Goal: Task Accomplishment & Management: Use online tool/utility

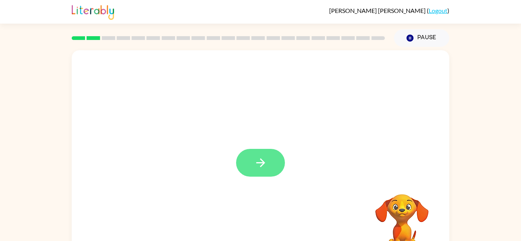
click at [253, 175] on button "button" at bounding box center [260, 163] width 49 height 28
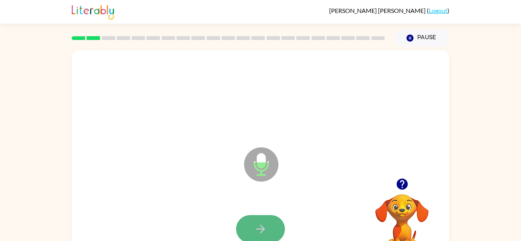
click at [266, 224] on icon "button" at bounding box center [260, 229] width 13 height 13
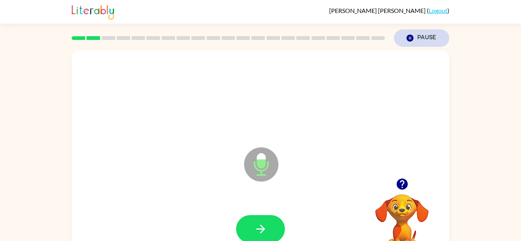
click at [417, 43] on button "Pause Pause" at bounding box center [421, 38] width 55 height 18
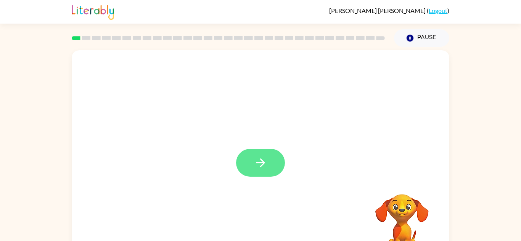
click at [277, 165] on button "button" at bounding box center [260, 163] width 49 height 28
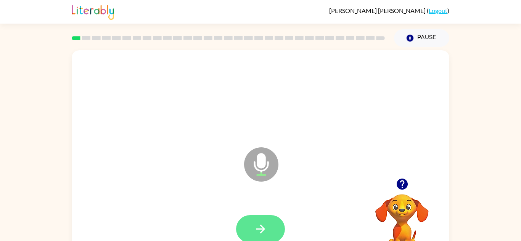
click at [263, 237] on button "button" at bounding box center [260, 229] width 49 height 28
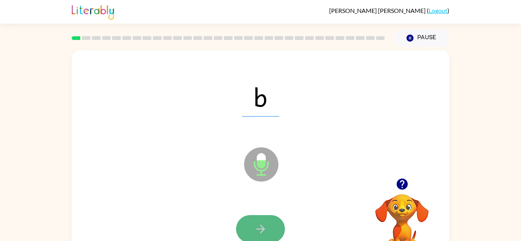
click at [265, 227] on icon "button" at bounding box center [260, 229] width 13 height 13
click at [261, 229] on icon "button" at bounding box center [260, 229] width 9 height 9
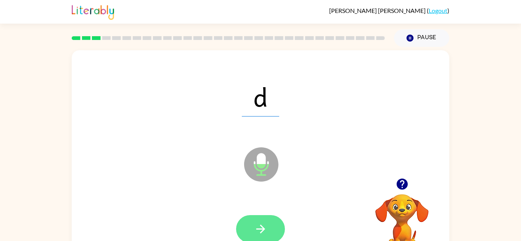
click at [259, 215] on button "button" at bounding box center [260, 229] width 49 height 28
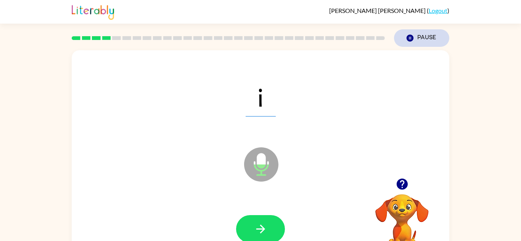
click at [430, 32] on button "Pause Pause" at bounding box center [421, 38] width 55 height 18
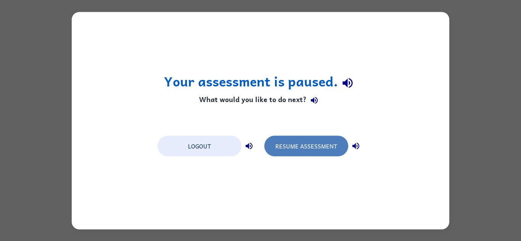
click at [311, 145] on button "Resume Assessment" at bounding box center [306, 146] width 84 height 21
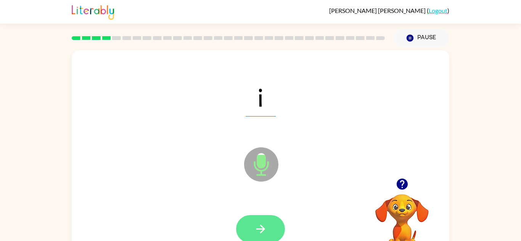
click at [260, 227] on icon "button" at bounding box center [260, 229] width 13 height 13
click at [253, 230] on button "button" at bounding box center [260, 229] width 49 height 28
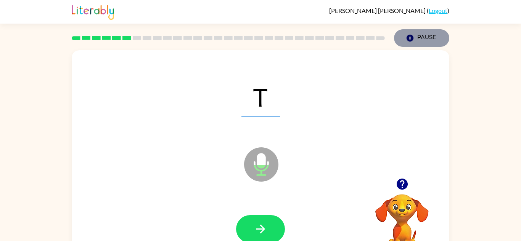
click at [412, 40] on icon "button" at bounding box center [409, 38] width 7 height 7
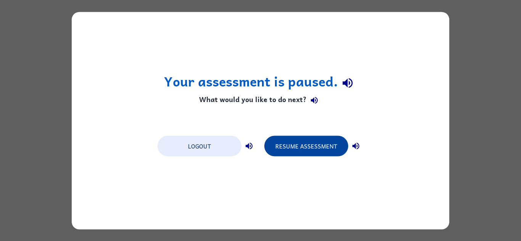
click at [313, 143] on button "Resume Assessment" at bounding box center [306, 146] width 84 height 21
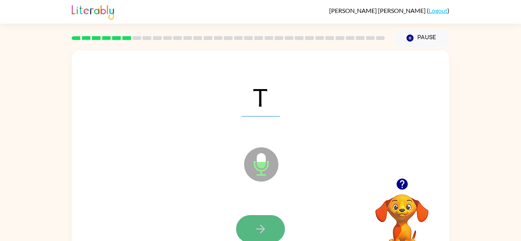
click at [256, 227] on icon "button" at bounding box center [260, 229] width 13 height 13
click at [258, 225] on icon "button" at bounding box center [260, 229] width 13 height 13
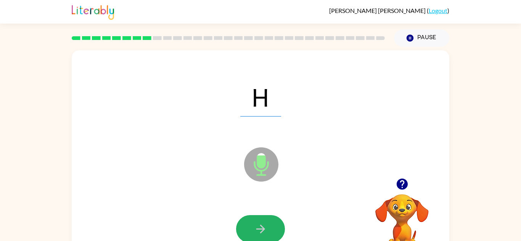
click at [258, 225] on icon "button" at bounding box center [260, 229] width 13 height 13
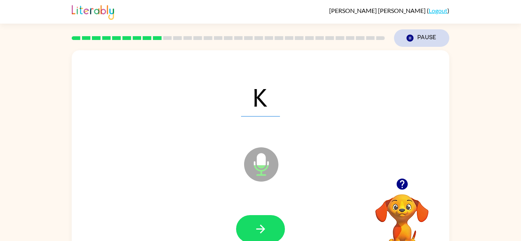
click at [426, 34] on button "Pause Pause" at bounding box center [421, 38] width 55 height 18
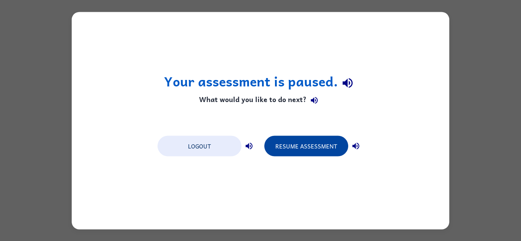
click at [317, 140] on button "Resume Assessment" at bounding box center [306, 146] width 84 height 21
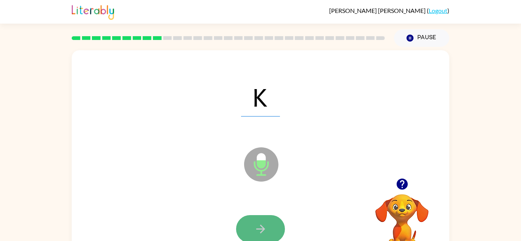
click at [269, 226] on button "button" at bounding box center [260, 229] width 49 height 28
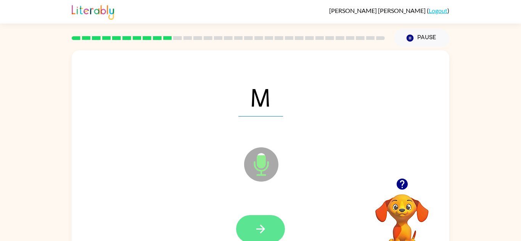
click at [266, 225] on icon "button" at bounding box center [260, 229] width 13 height 13
click at [271, 222] on button "button" at bounding box center [260, 229] width 49 height 28
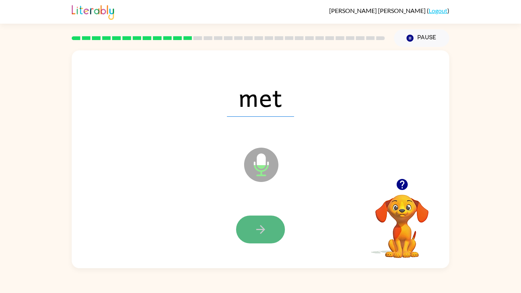
click at [272, 239] on button "button" at bounding box center [260, 229] width 49 height 28
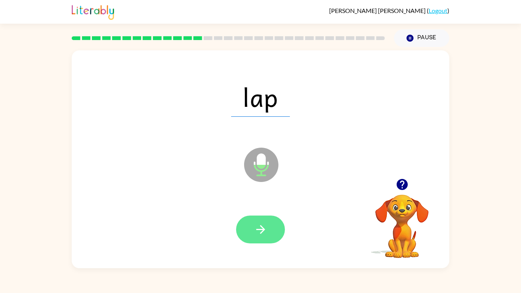
click at [284, 229] on button "button" at bounding box center [260, 229] width 49 height 28
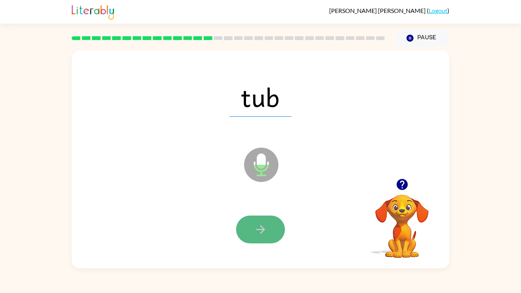
click at [261, 234] on icon "button" at bounding box center [260, 229] width 13 height 13
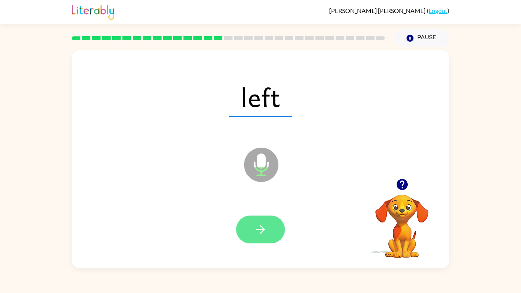
click at [258, 224] on icon "button" at bounding box center [260, 229] width 13 height 13
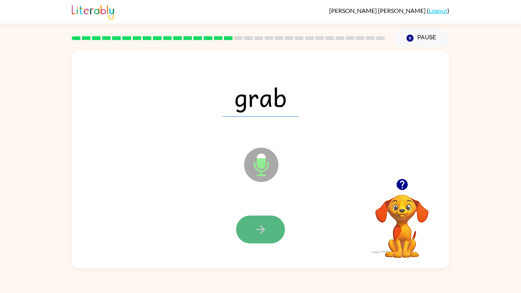
click at [272, 234] on button "button" at bounding box center [260, 229] width 49 height 28
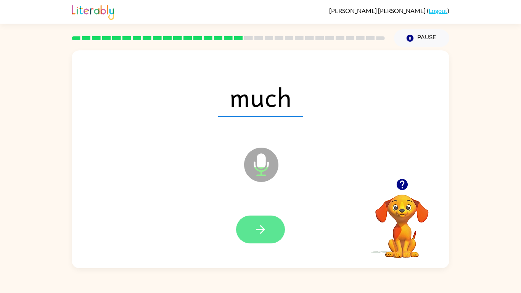
click at [258, 229] on icon "button" at bounding box center [260, 229] width 9 height 9
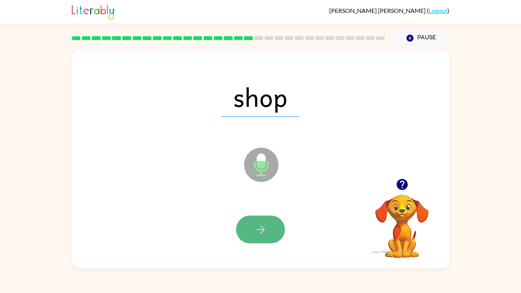
click at [270, 230] on button "button" at bounding box center [260, 229] width 49 height 28
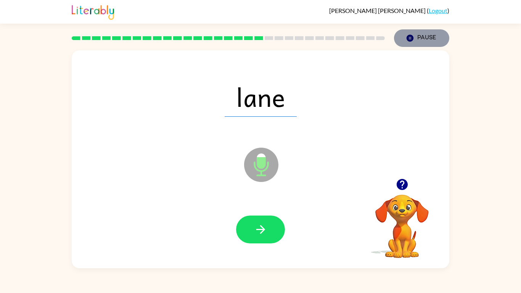
click at [428, 45] on button "Pause Pause" at bounding box center [421, 38] width 55 height 18
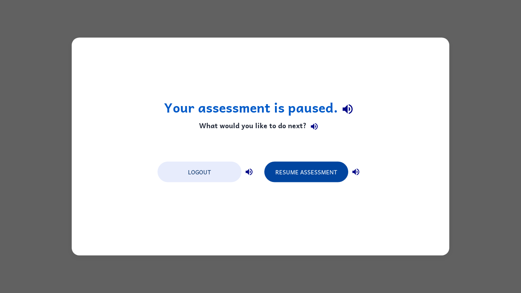
click at [303, 173] on button "Resume Assessment" at bounding box center [306, 172] width 84 height 21
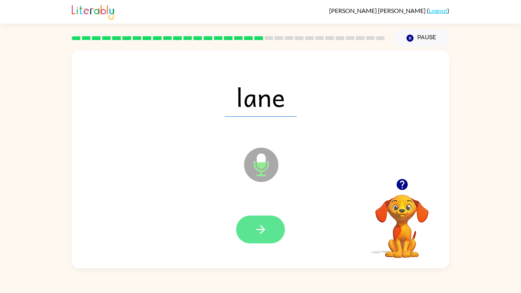
click at [253, 231] on button "button" at bounding box center [260, 229] width 49 height 28
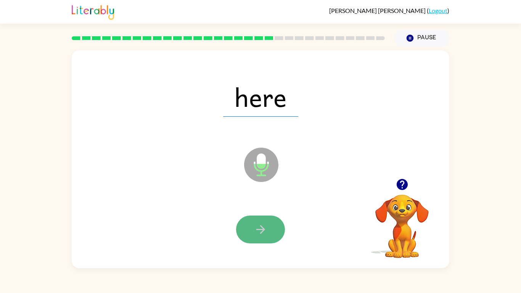
click at [273, 229] on button "button" at bounding box center [260, 229] width 49 height 28
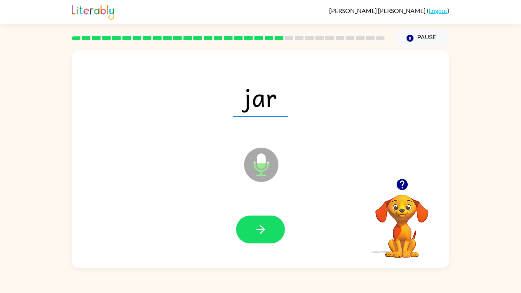
click at [400, 186] on icon "button" at bounding box center [401, 184] width 11 height 11
click at [258, 164] on icon "Microphone The Microphone is here when it is your turn to talk" at bounding box center [299, 174] width 114 height 57
drag, startPoint x: 244, startPoint y: 110, endPoint x: 258, endPoint y: 108, distance: 14.3
click at [258, 108] on span "jar" at bounding box center [261, 97] width 56 height 40
click at [319, 116] on div "jar" at bounding box center [260, 97] width 362 height 63
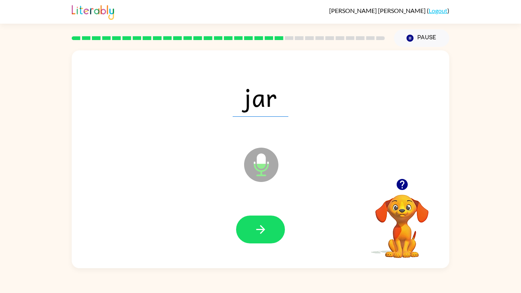
click at [253, 97] on span "jar" at bounding box center [261, 97] width 56 height 40
click at [247, 95] on span "jar" at bounding box center [261, 97] width 56 height 40
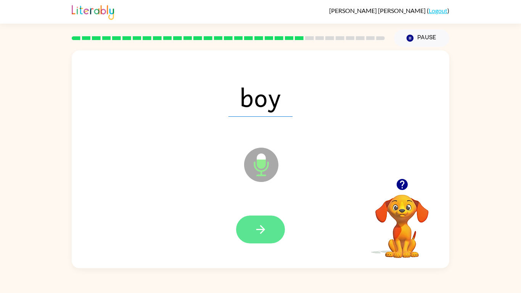
click at [263, 233] on icon "button" at bounding box center [260, 229] width 13 height 13
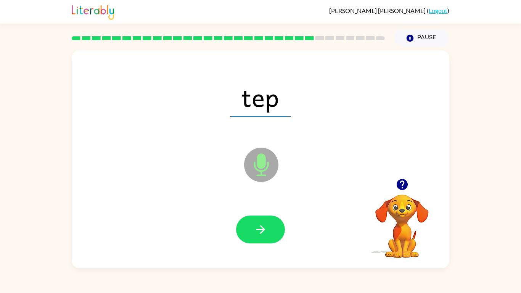
click at [272, 230] on button "button" at bounding box center [260, 229] width 49 height 28
